Goal: Find specific page/section: Find specific page/section

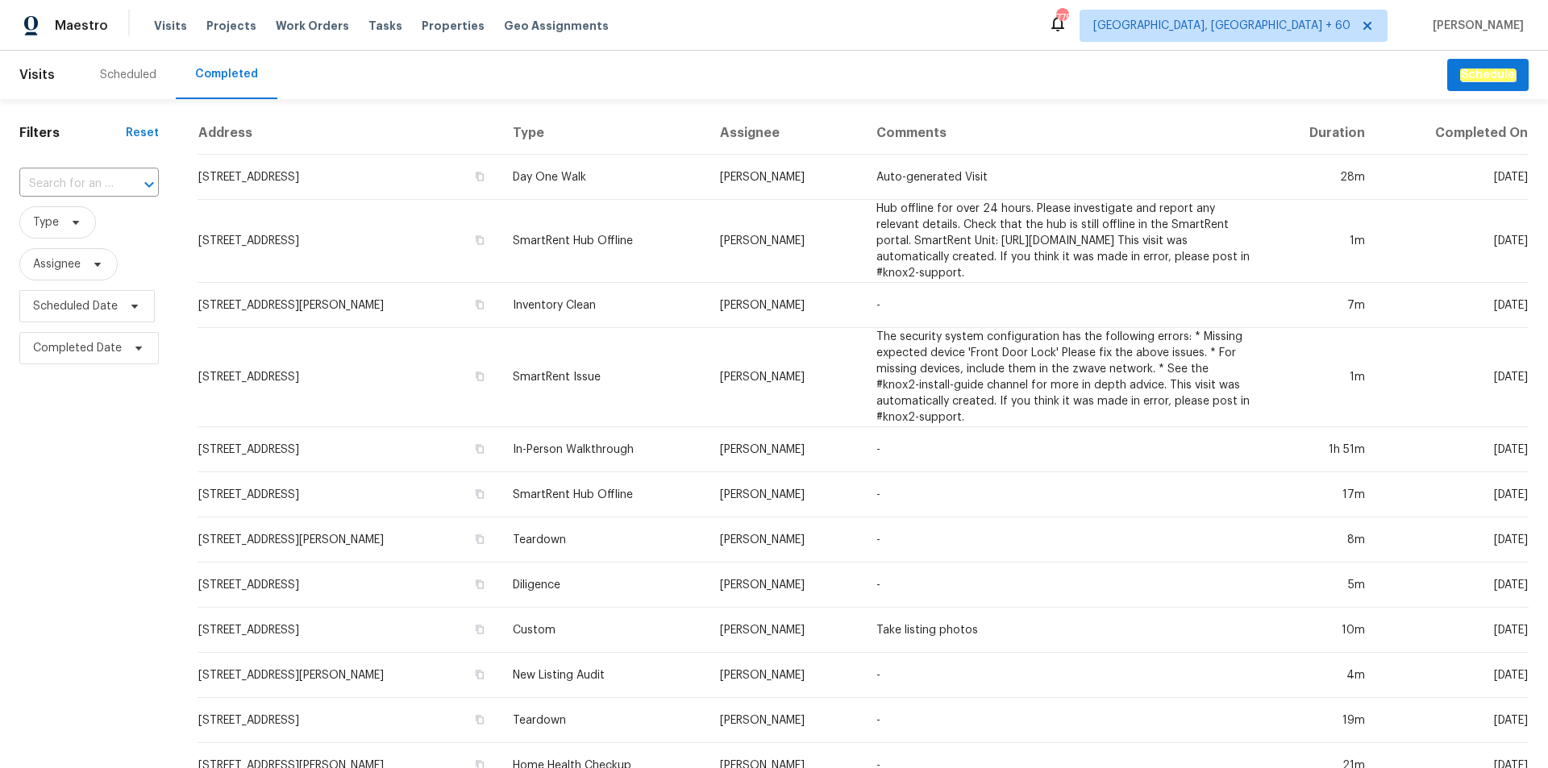
click at [85, 179] on input "text" at bounding box center [66, 184] width 94 height 25
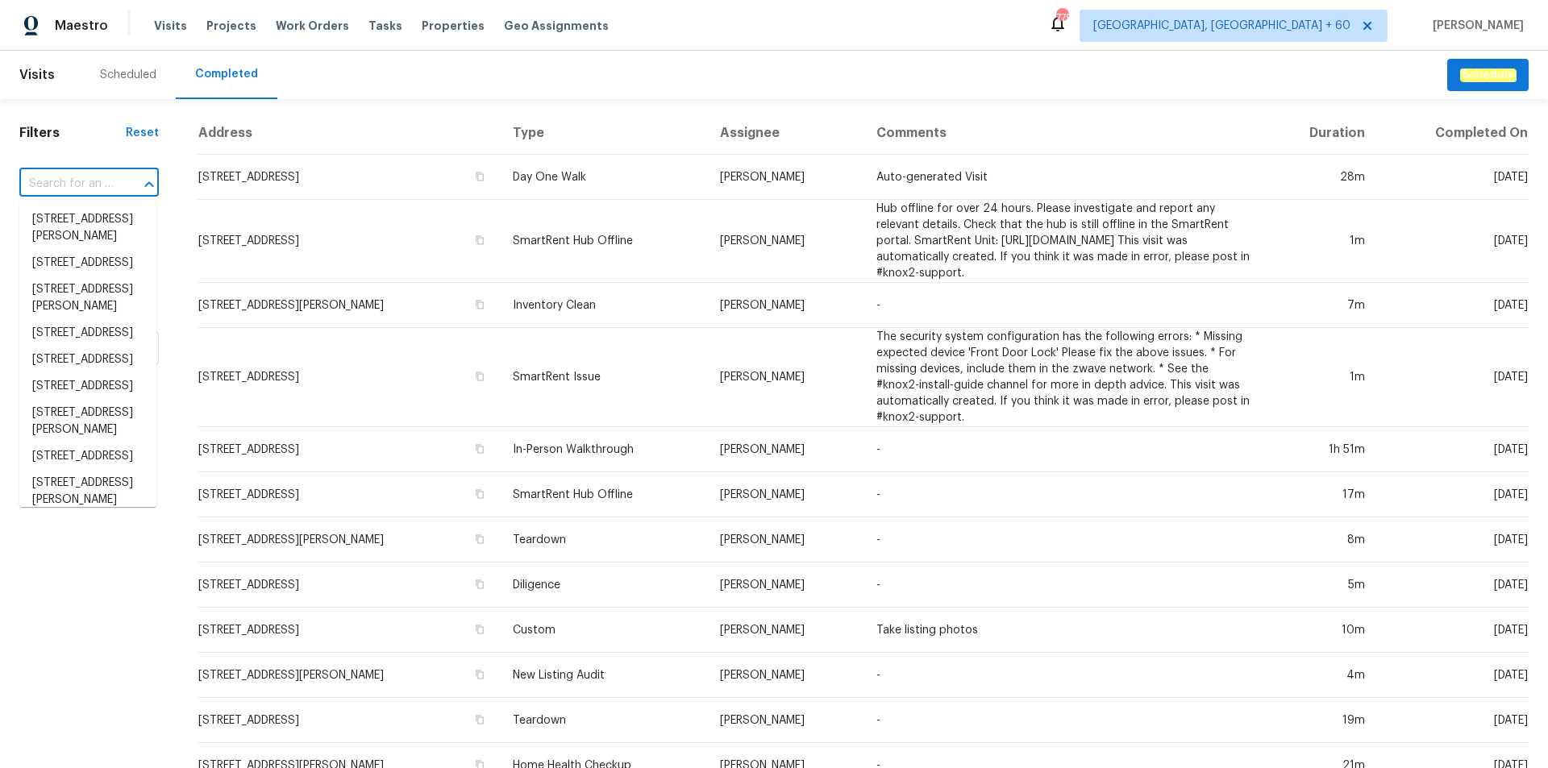
paste input "[STREET_ADDRESS]"
type input "[STREET_ADDRESS]"
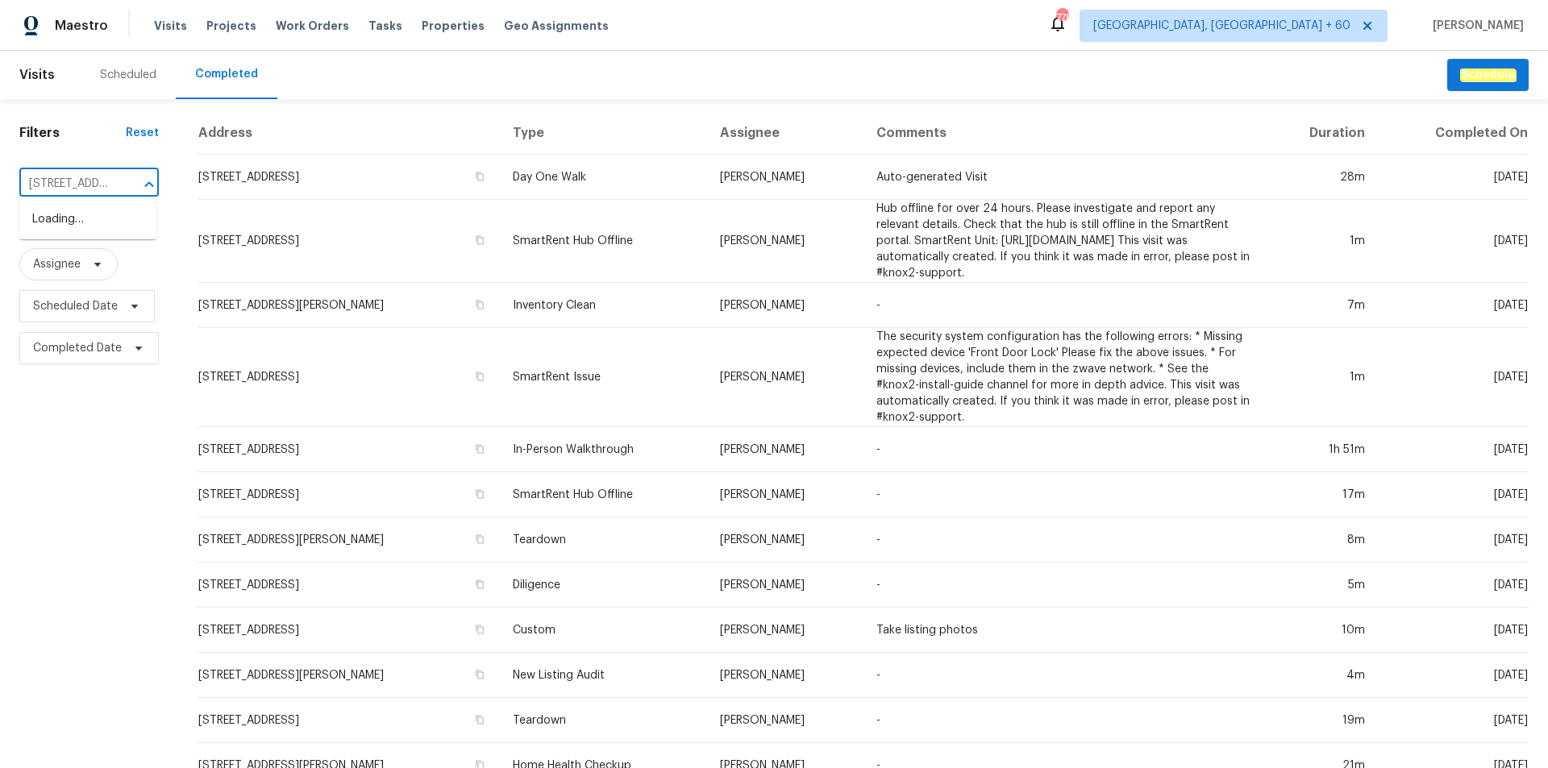
scroll to position [0, 86]
click at [82, 220] on li "[STREET_ADDRESS]" at bounding box center [87, 219] width 137 height 27
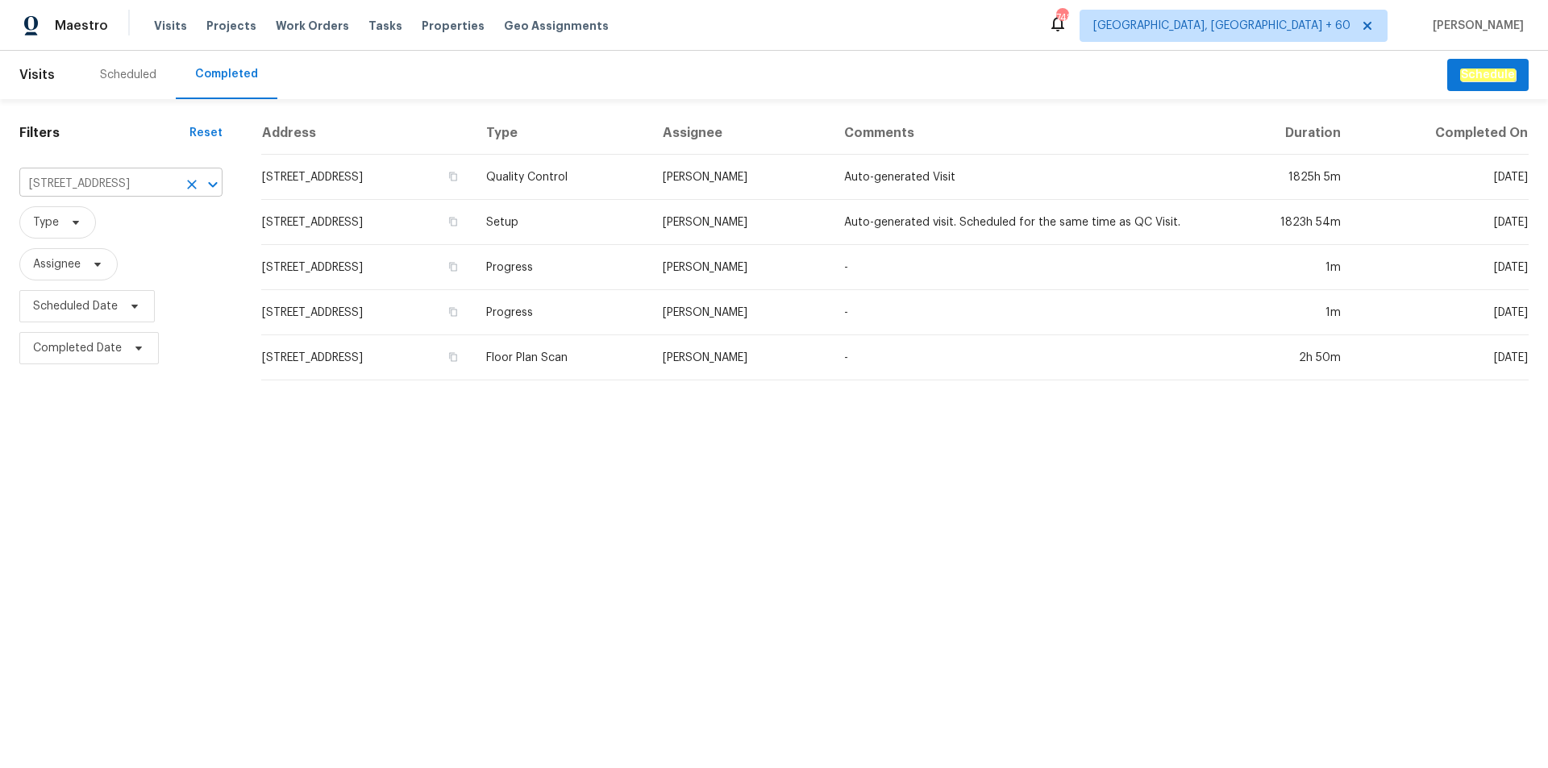
click at [112, 196] on input "[STREET_ADDRESS]" at bounding box center [98, 184] width 158 height 25
paste input "[STREET_ADDRESS][US_STATE]"
type input "[STREET_ADDRESS][US_STATE]"
click at [112, 233] on li "[STREET_ADDRESS][US_STATE]" at bounding box center [120, 219] width 203 height 27
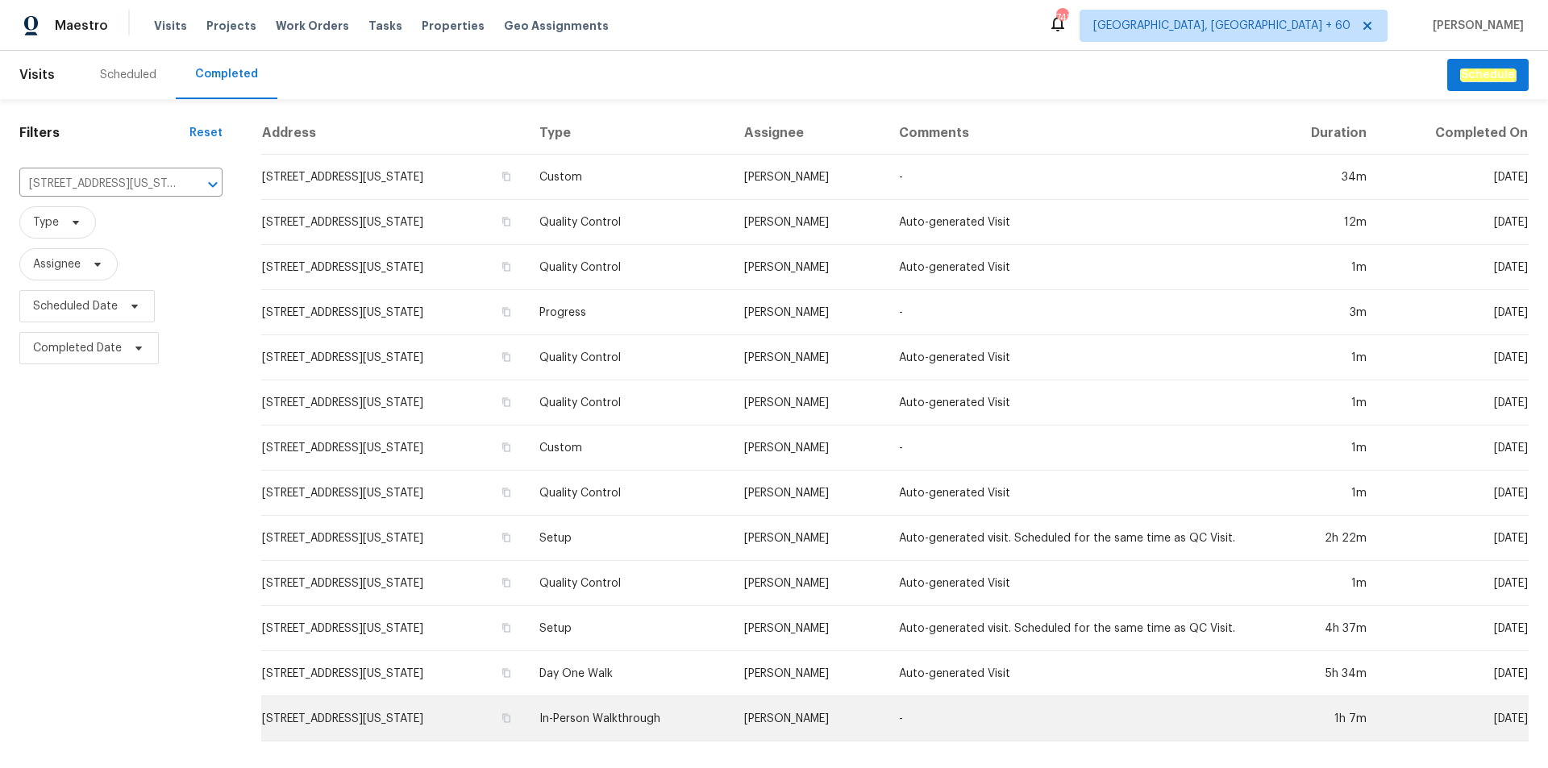
click at [649, 708] on td "In-Person Walkthrough" at bounding box center [628, 719] width 205 height 45
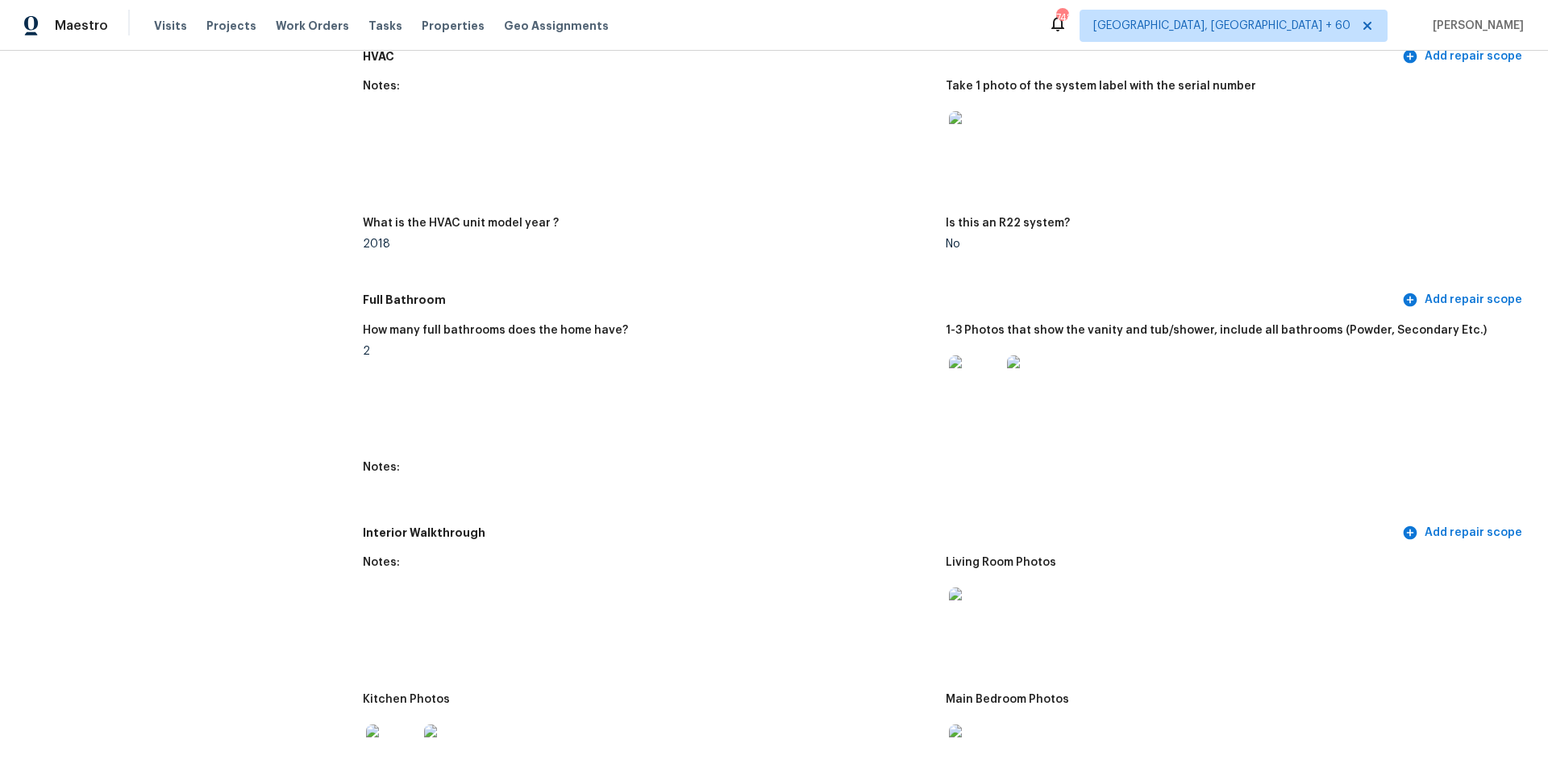
scroll to position [1774, 0]
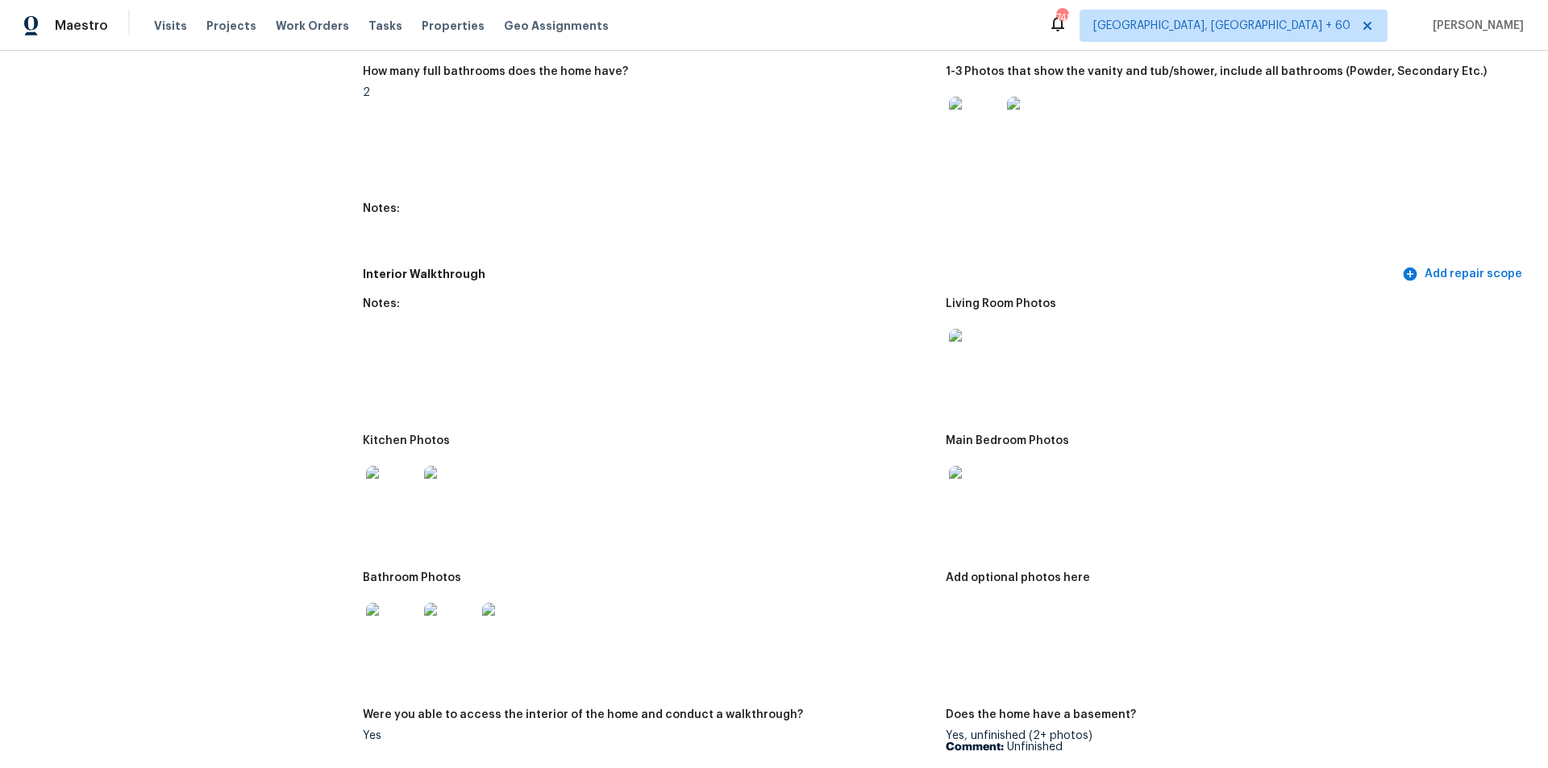
click at [970, 358] on img at bounding box center [975, 355] width 52 height 52
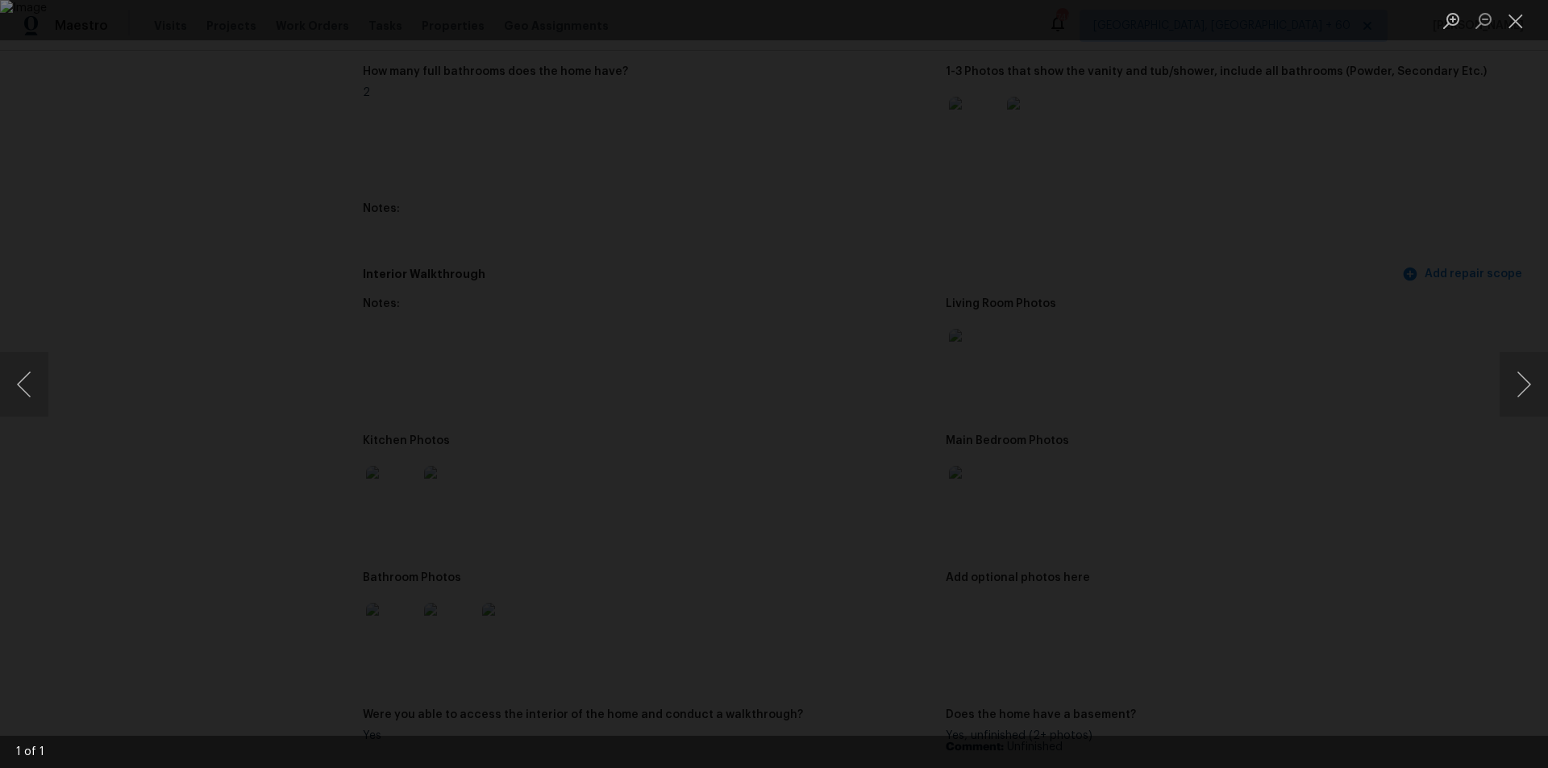
click at [1467, 99] on div "Lightbox" at bounding box center [774, 384] width 1548 height 768
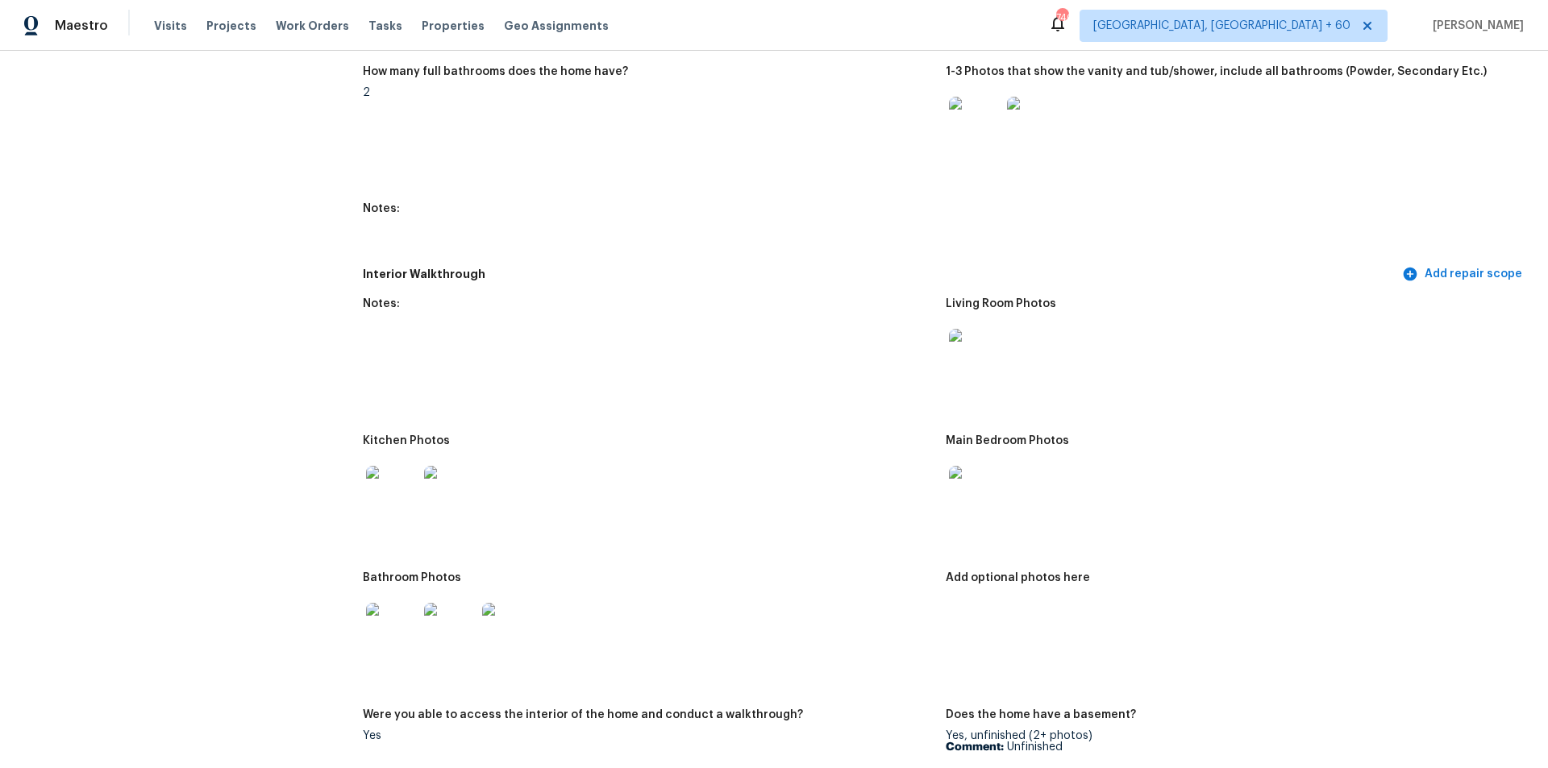
click at [390, 480] on img at bounding box center [392, 492] width 52 height 52
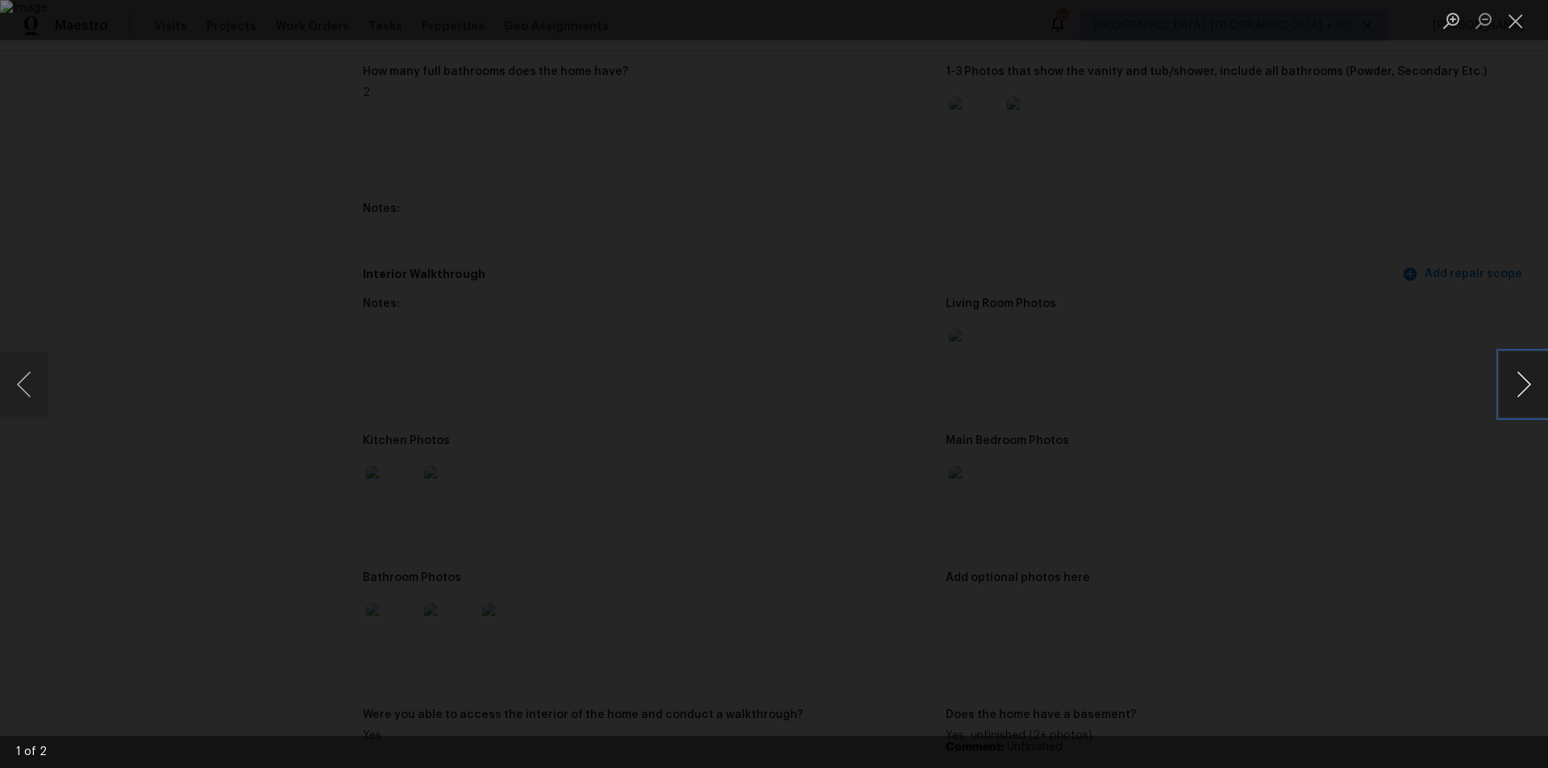
click at [1534, 390] on button "Next image" at bounding box center [1524, 384] width 48 height 64
click at [1520, 28] on button "Close lightbox" at bounding box center [1516, 20] width 32 height 28
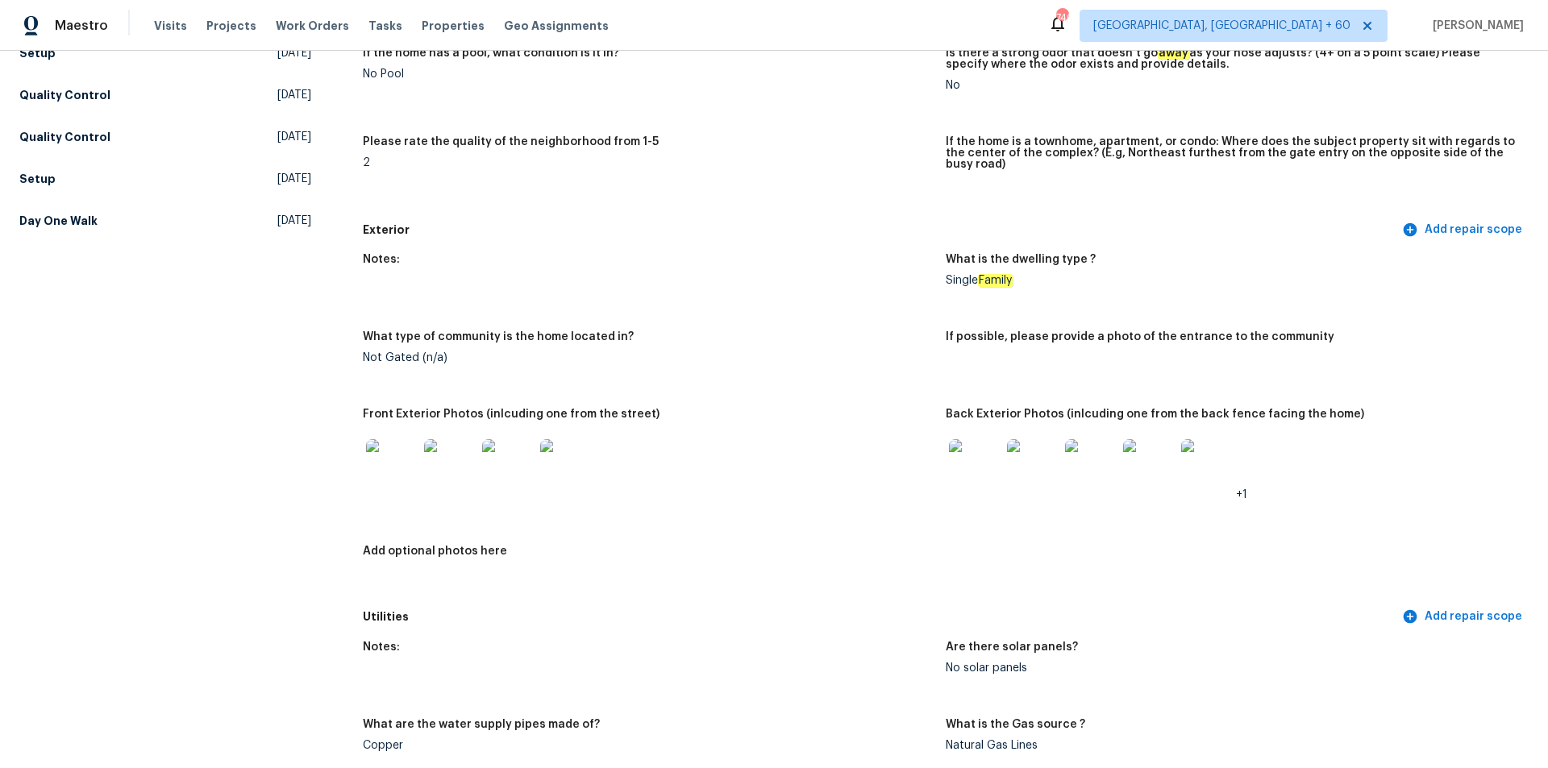
scroll to position [403, 0]
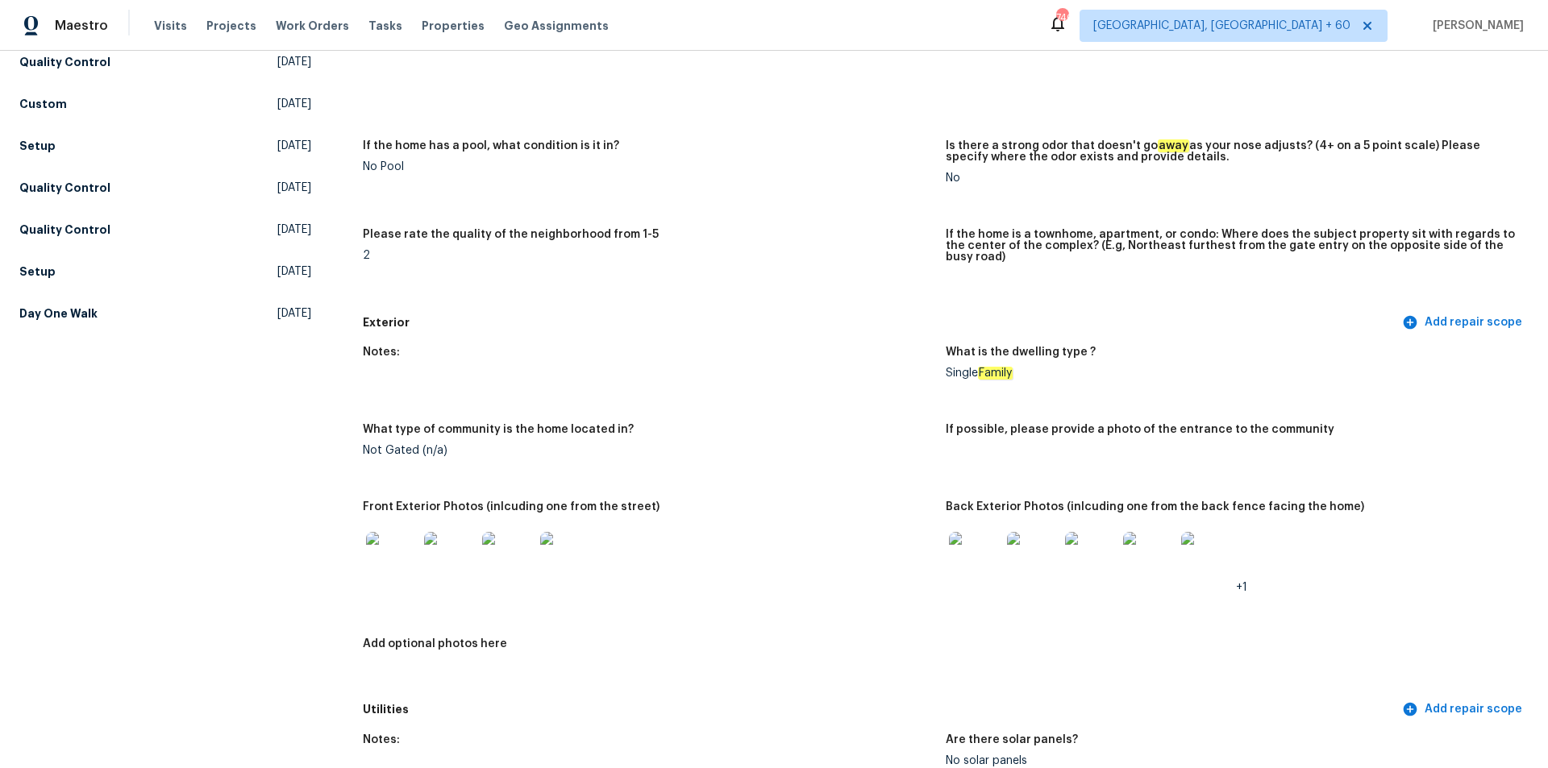
click at [959, 547] on img at bounding box center [975, 558] width 52 height 52
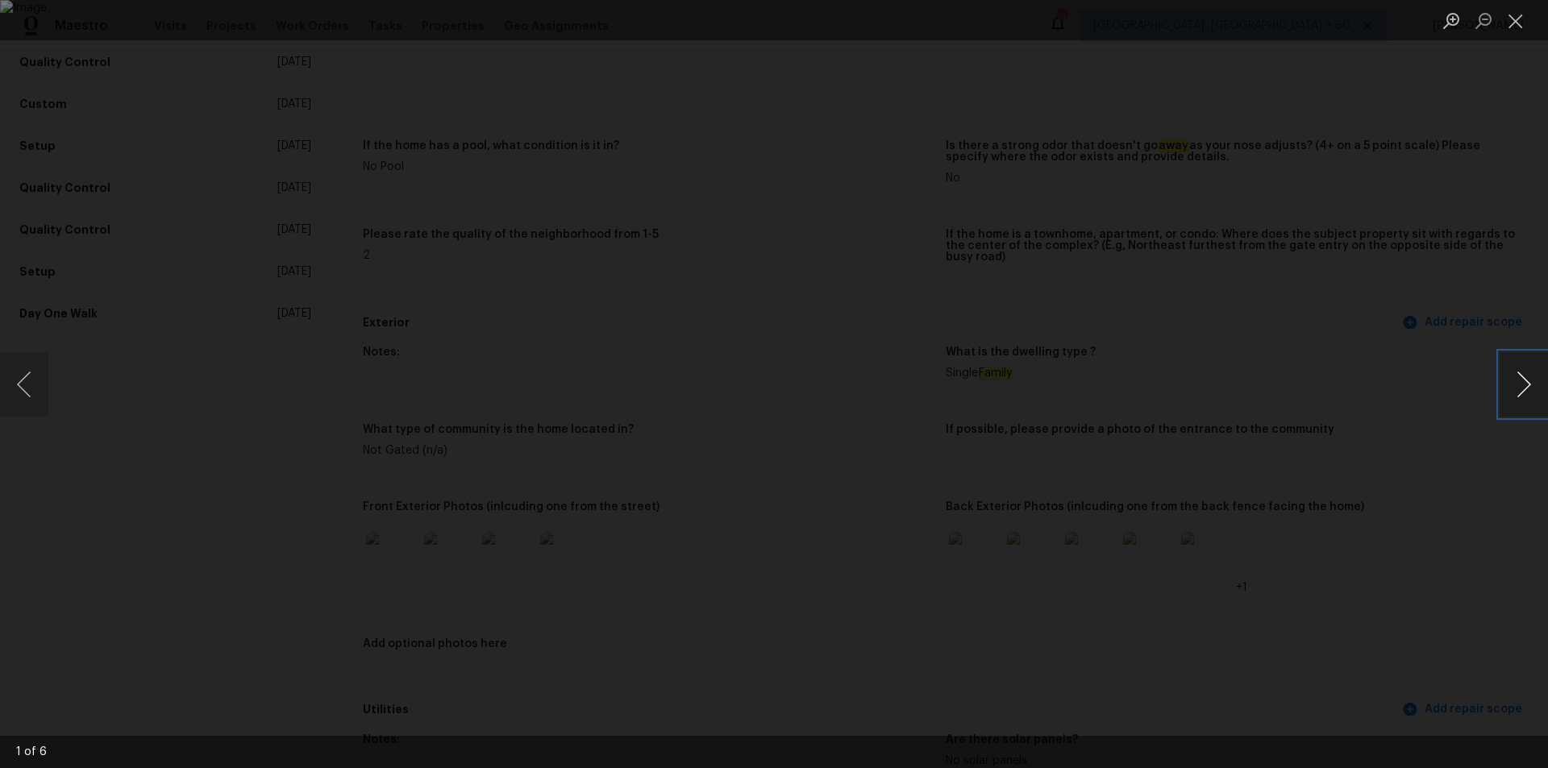
click at [1520, 391] on button "Next image" at bounding box center [1524, 384] width 48 height 64
click at [1519, 391] on button "Next image" at bounding box center [1524, 384] width 48 height 64
click at [1518, 391] on button "Next image" at bounding box center [1524, 384] width 48 height 64
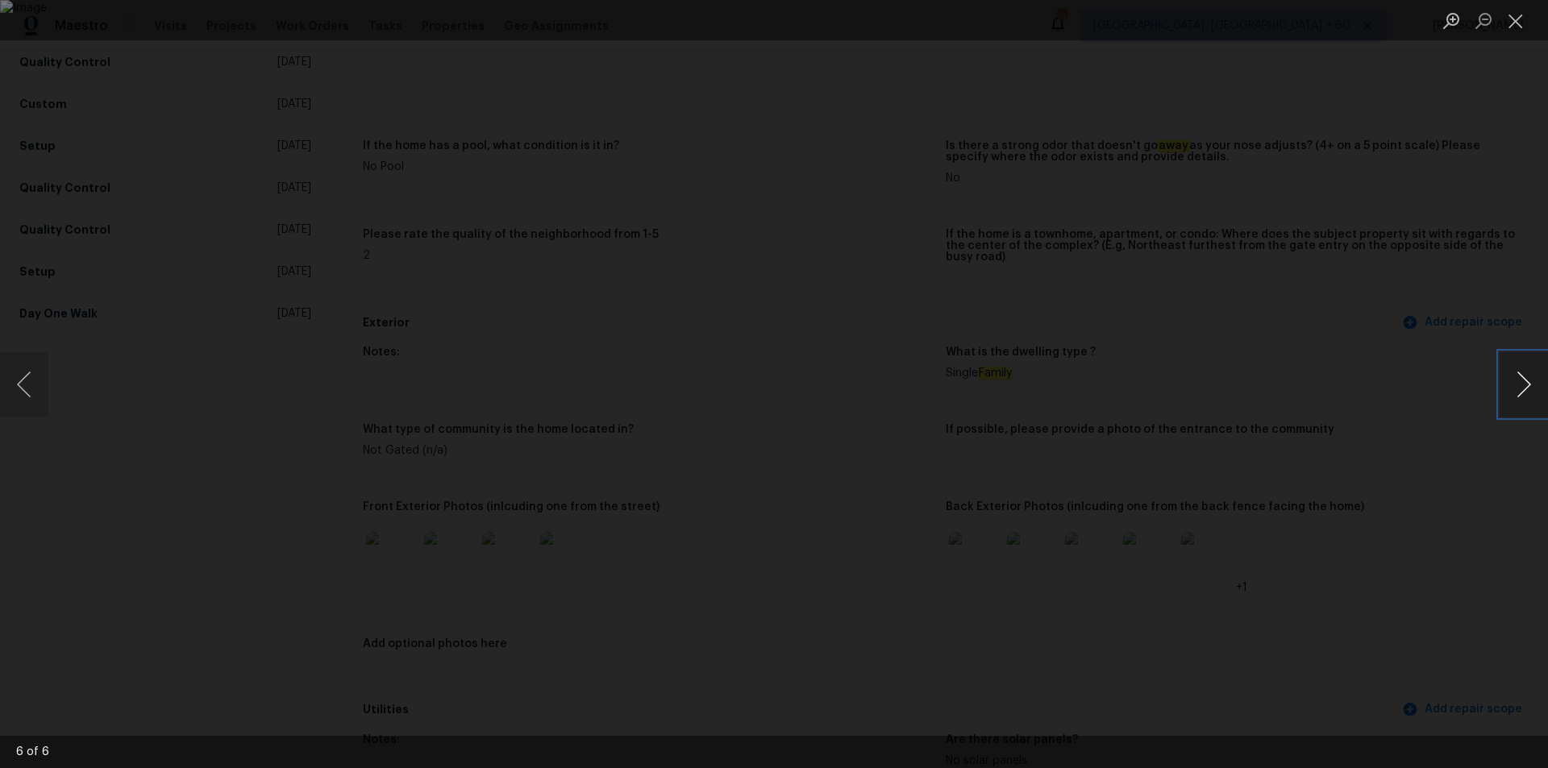
click at [1510, 395] on button "Next image" at bounding box center [1524, 384] width 48 height 64
click at [1506, 401] on button "Next image" at bounding box center [1524, 384] width 48 height 64
click at [1392, 351] on div "Lightbox" at bounding box center [774, 384] width 1548 height 768
